Goal: Transaction & Acquisition: Obtain resource

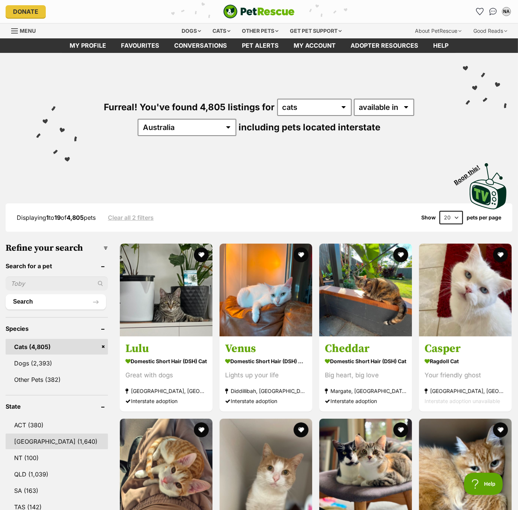
click at [27, 443] on link "NSW (1,640)" at bounding box center [57, 441] width 102 height 16
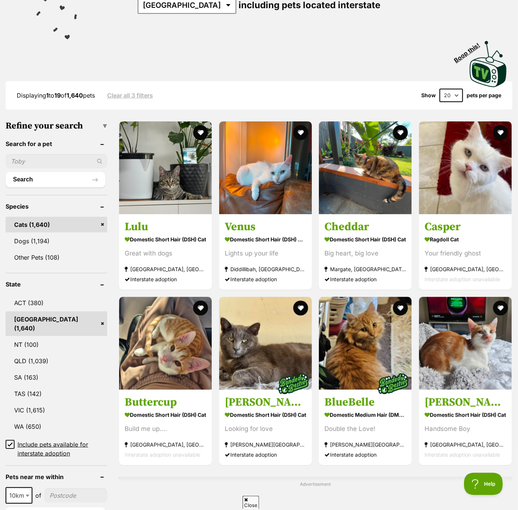
scroll to position [153, 0]
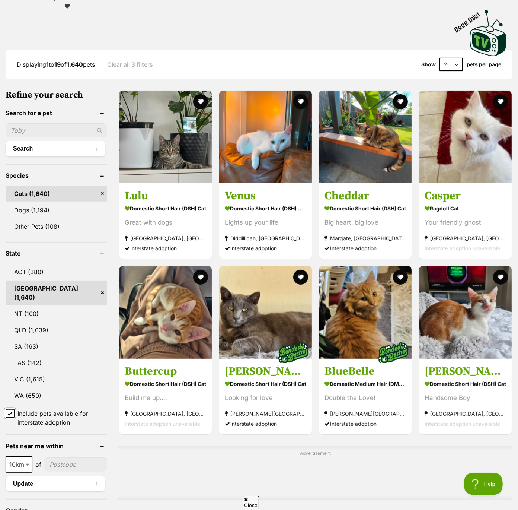
click at [8, 409] on input "Include pets available for interstate adoption" at bounding box center [10, 413] width 9 height 9
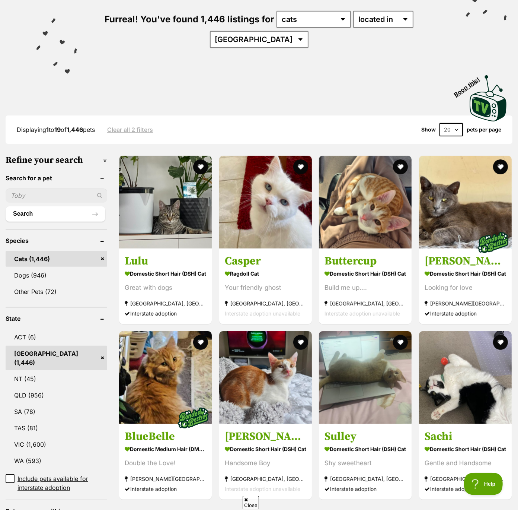
scroll to position [117, 0]
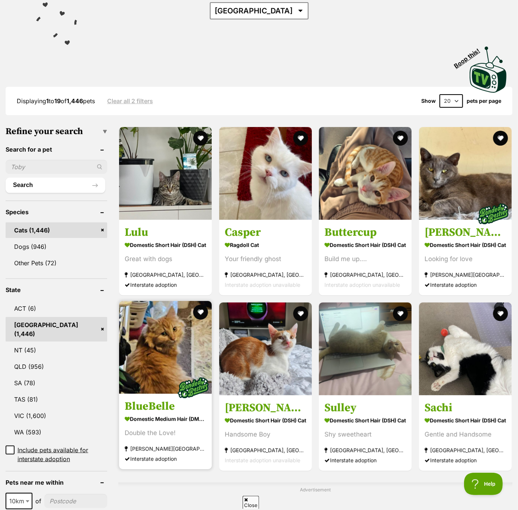
click at [181, 358] on img at bounding box center [165, 347] width 93 height 93
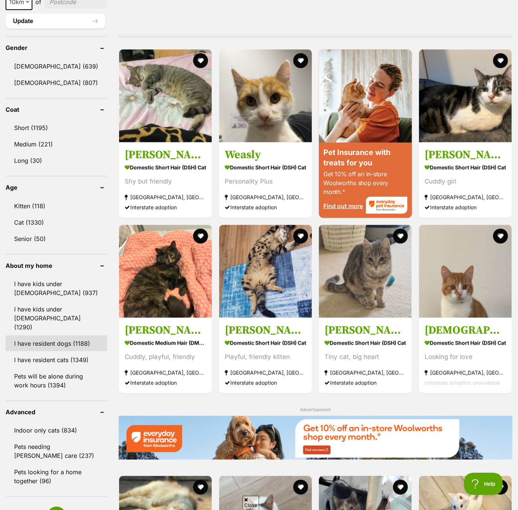
scroll to position [642, 0]
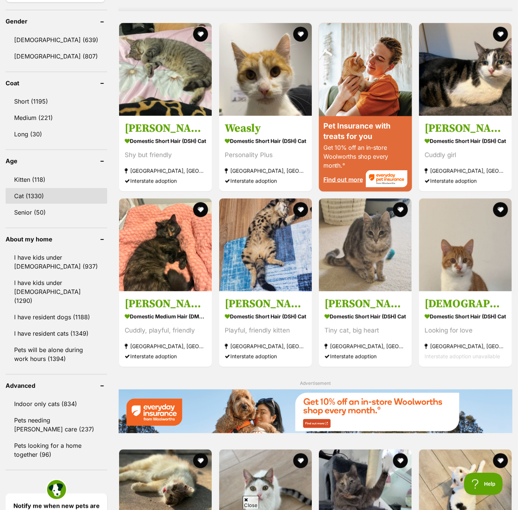
click at [28, 188] on link "Cat (1330)" at bounding box center [57, 196] width 102 height 16
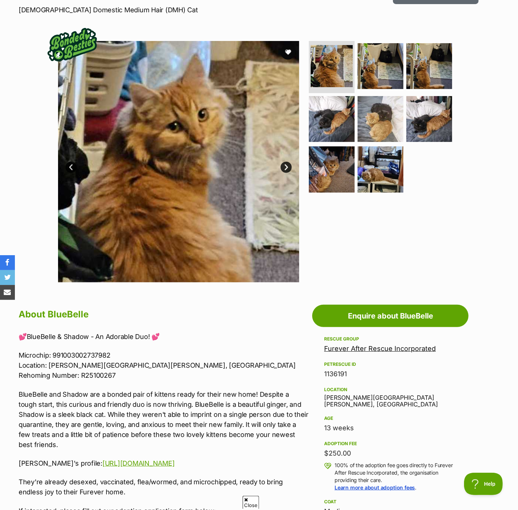
scroll to position [115, 0]
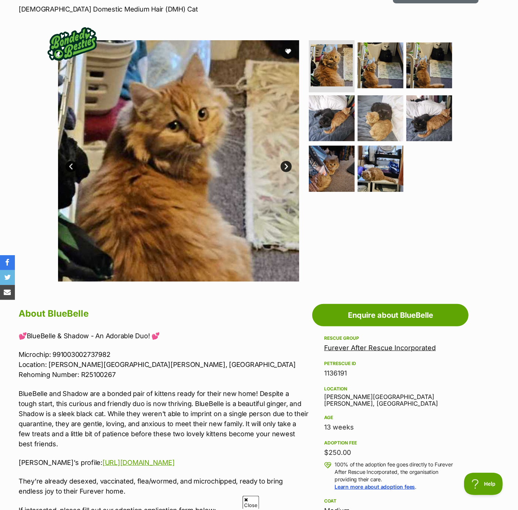
click at [284, 167] on link "Next" at bounding box center [286, 166] width 11 height 11
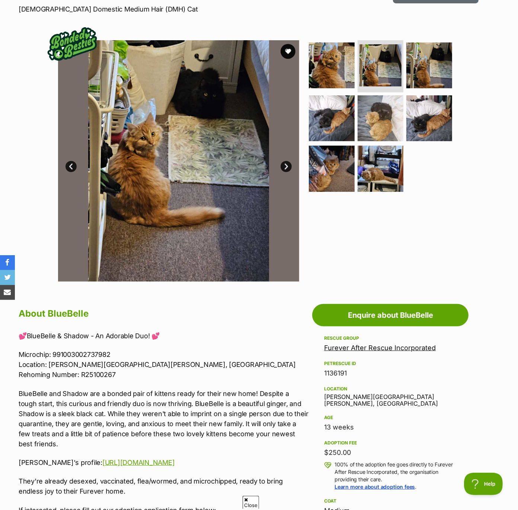
click at [284, 167] on link "Next" at bounding box center [286, 166] width 11 height 11
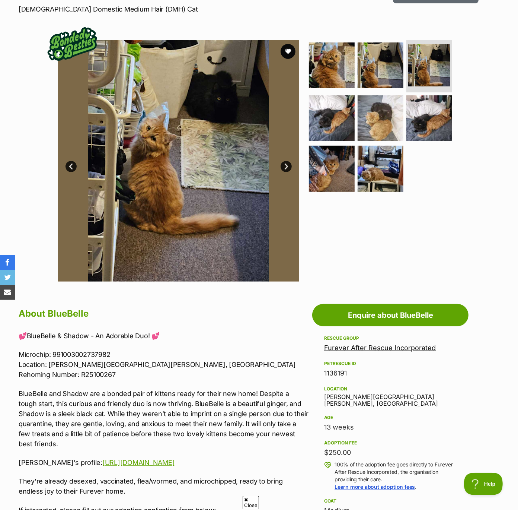
click at [284, 167] on link "Next" at bounding box center [286, 166] width 11 height 11
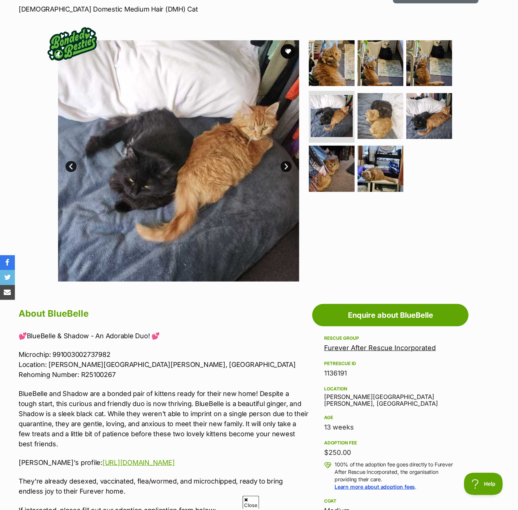
click at [284, 167] on link "Next" at bounding box center [286, 166] width 11 height 11
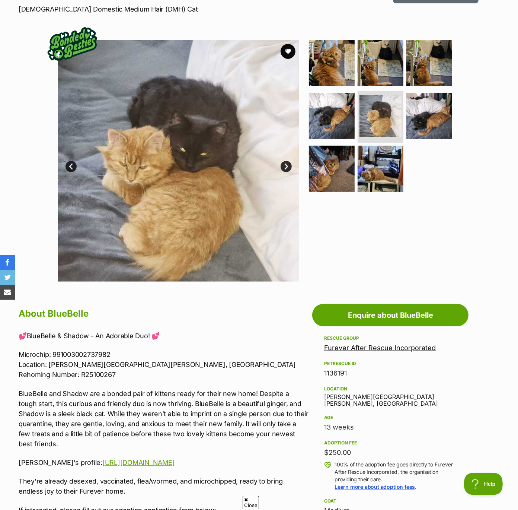
click at [284, 167] on link "Next" at bounding box center [286, 166] width 11 height 11
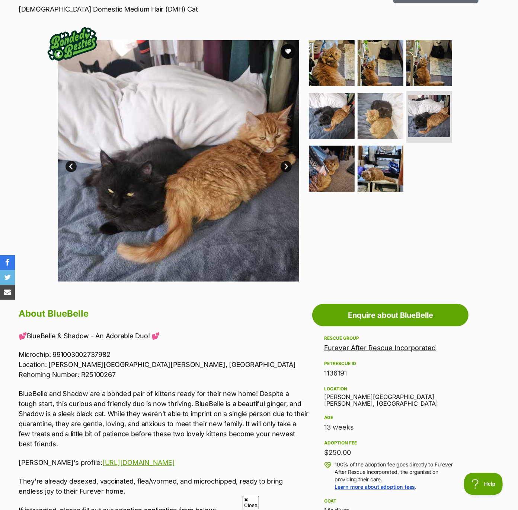
click at [284, 167] on link "Next" at bounding box center [286, 166] width 11 height 11
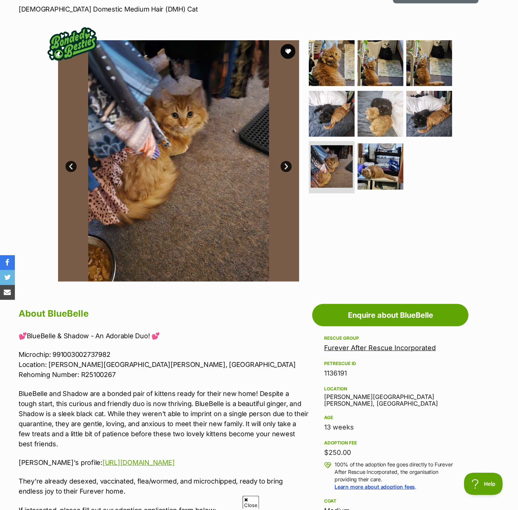
click at [284, 167] on link "Next" at bounding box center [286, 166] width 11 height 11
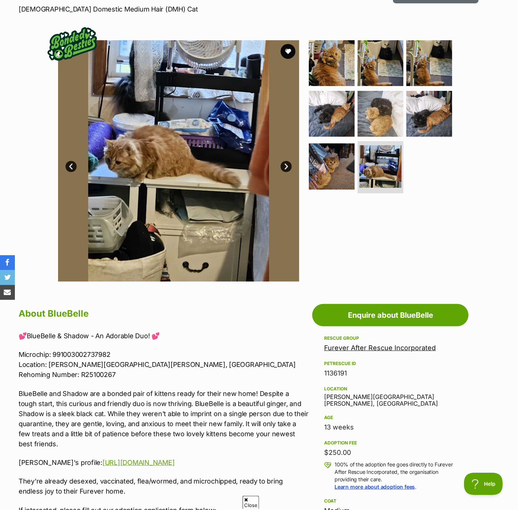
click at [284, 167] on link "Next" at bounding box center [286, 166] width 11 height 11
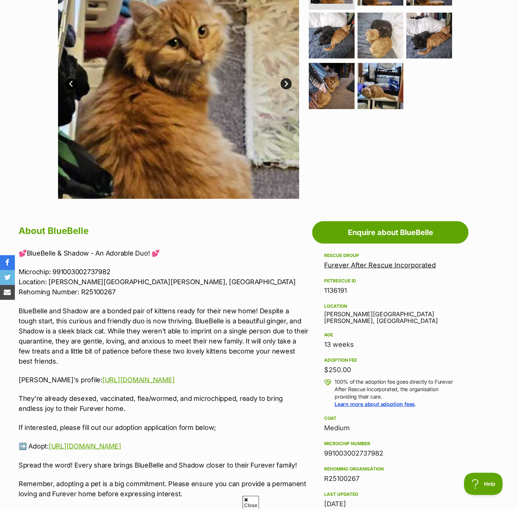
scroll to position [198, 0]
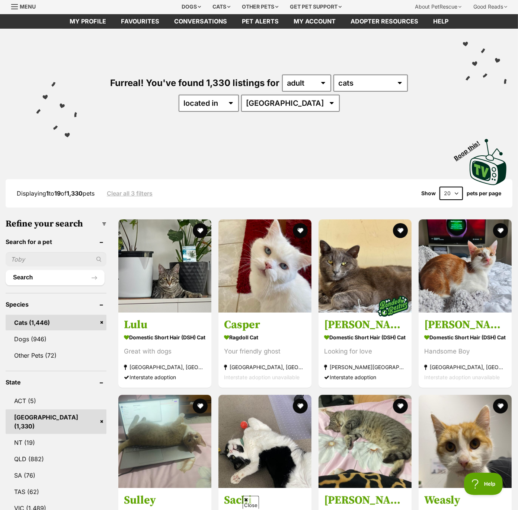
scroll to position [47, 0]
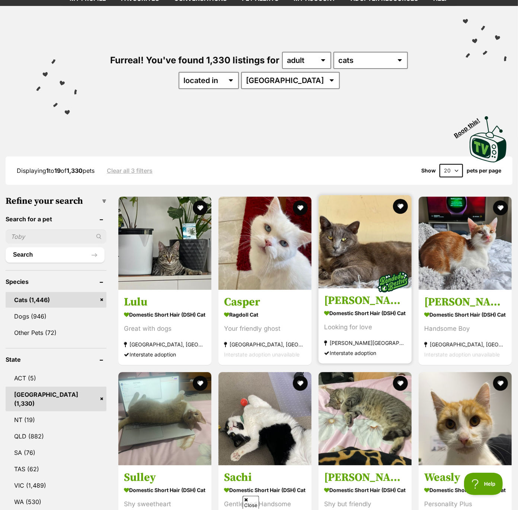
click at [380, 244] on img at bounding box center [365, 241] width 93 height 93
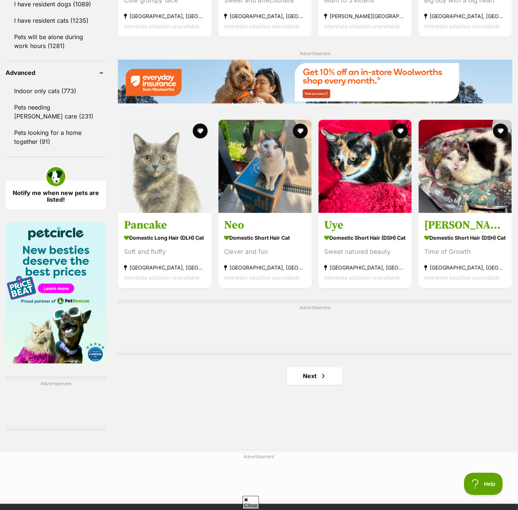
scroll to position [975, 0]
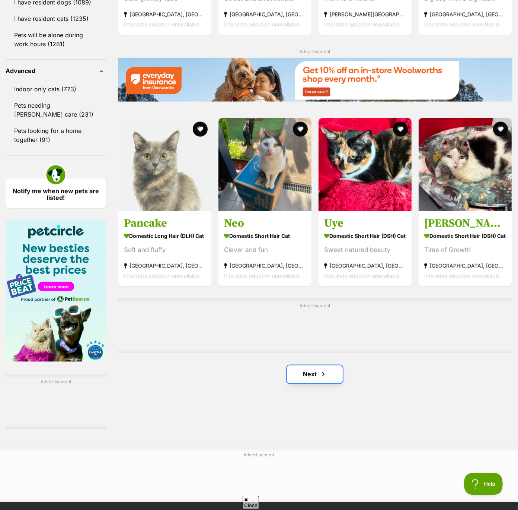
click at [287, 376] on link "Next" at bounding box center [315, 374] width 56 height 18
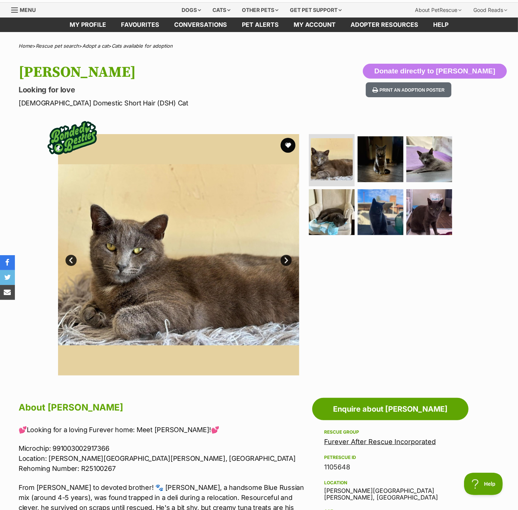
scroll to position [31, 0]
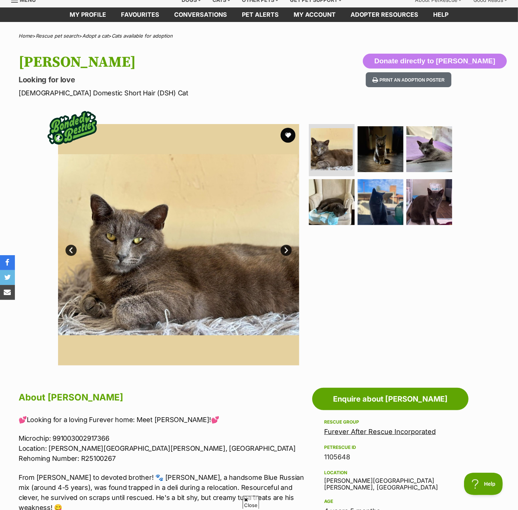
click at [286, 247] on link "Next" at bounding box center [286, 250] width 11 height 11
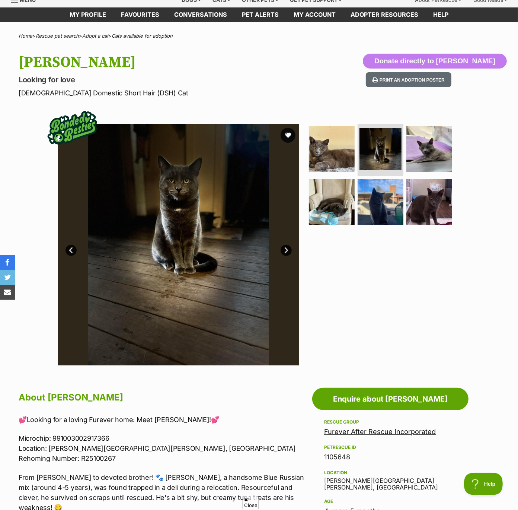
click at [286, 247] on link "Next" at bounding box center [286, 250] width 11 height 11
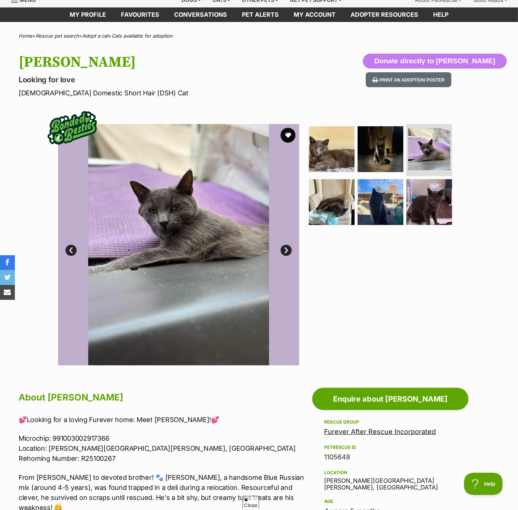
click at [286, 247] on link "Next" at bounding box center [286, 250] width 11 height 11
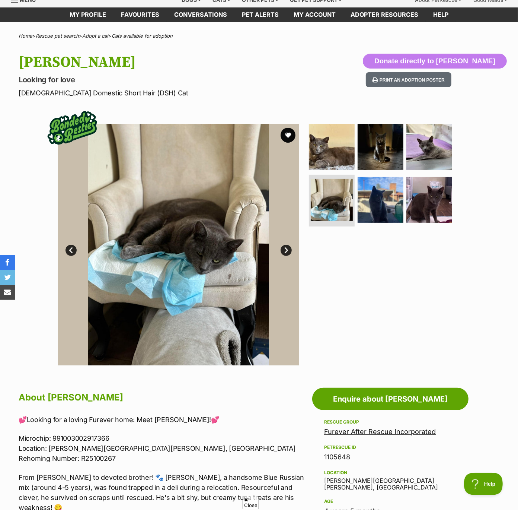
click at [286, 247] on link "Next" at bounding box center [286, 250] width 11 height 11
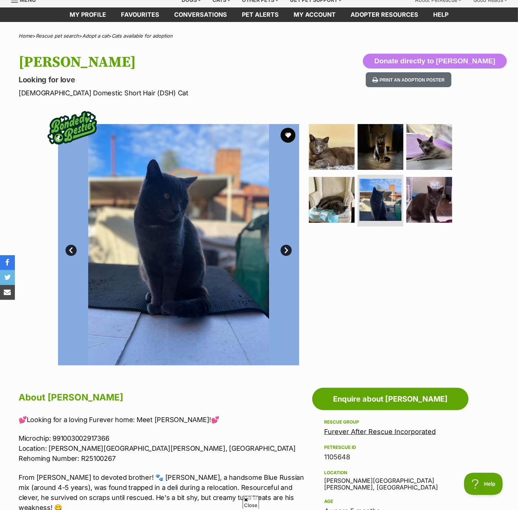
click at [286, 247] on link "Next" at bounding box center [286, 250] width 11 height 11
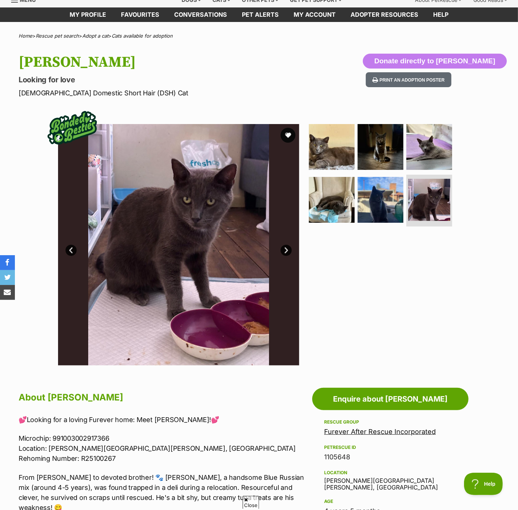
click at [286, 247] on link "Next" at bounding box center [286, 250] width 11 height 11
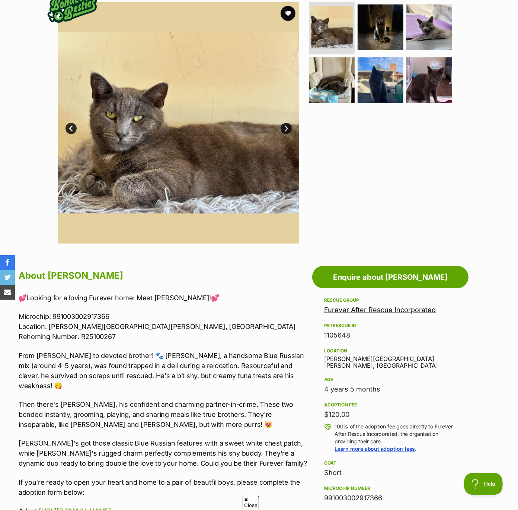
scroll to position [154, 0]
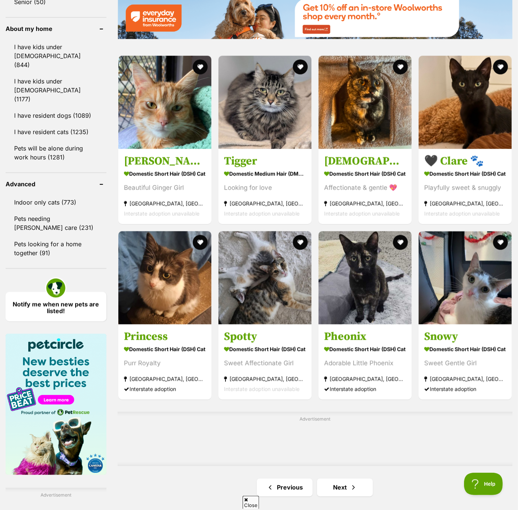
scroll to position [863, 0]
